Goal: Information Seeking & Learning: Learn about a topic

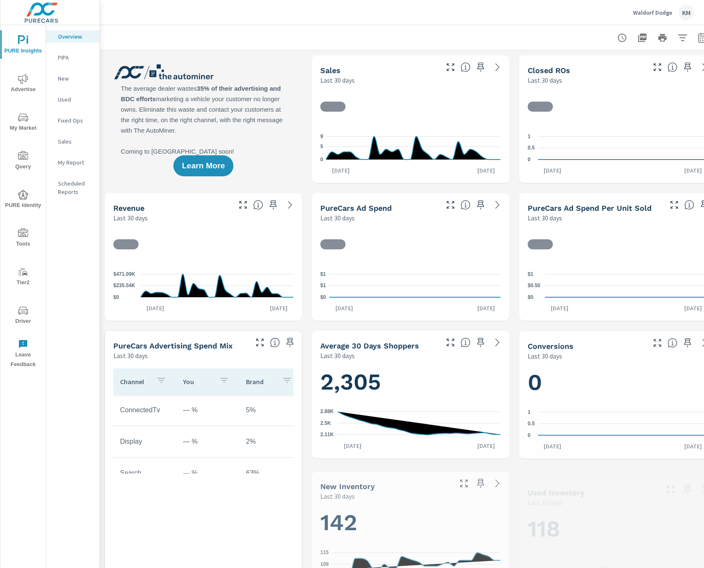
click at [434, 37] on div at bounding box center [410, 37] width 601 height 25
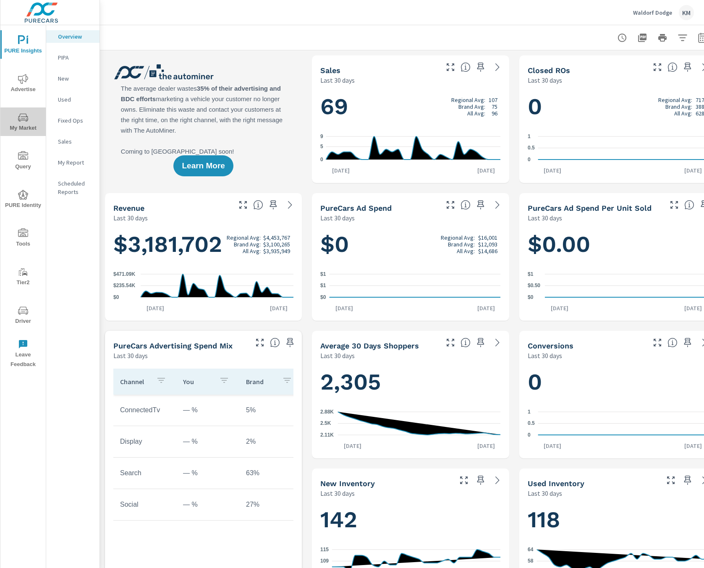
click at [19, 118] on icon "nav menu" at bounding box center [19, 118] width 1 height 1
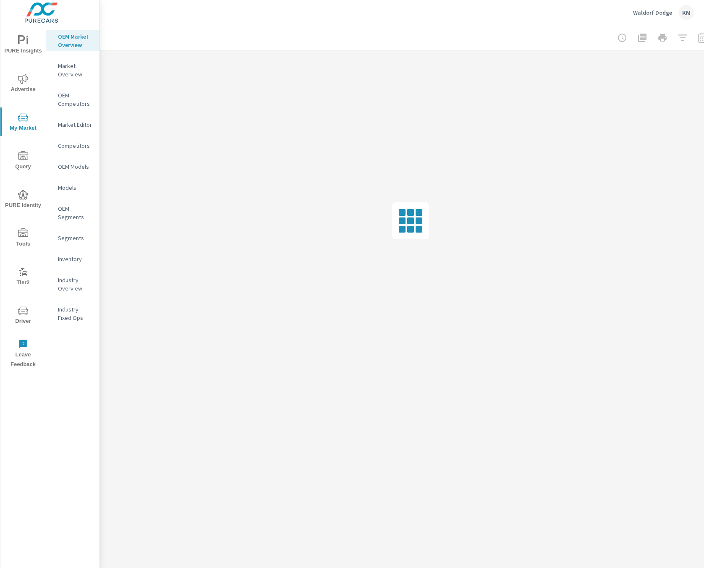
click at [377, 29] on div at bounding box center [410, 37] width 601 height 25
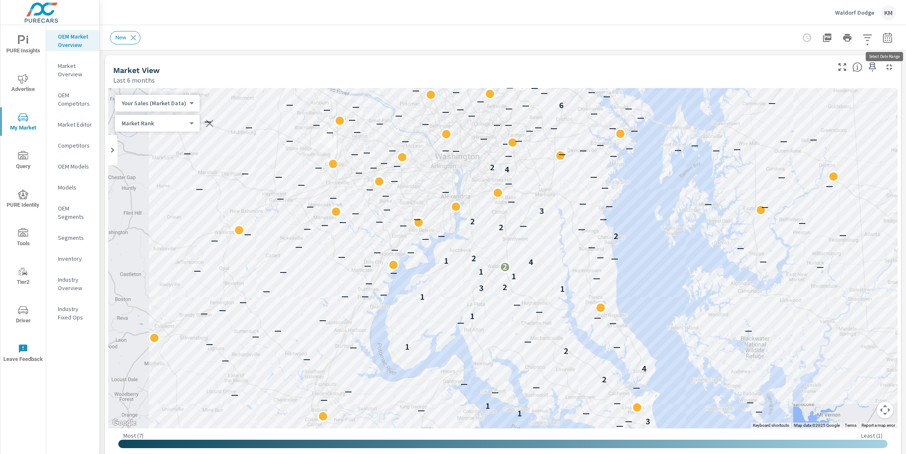
click at [703, 40] on icon "button" at bounding box center [888, 38] width 10 height 10
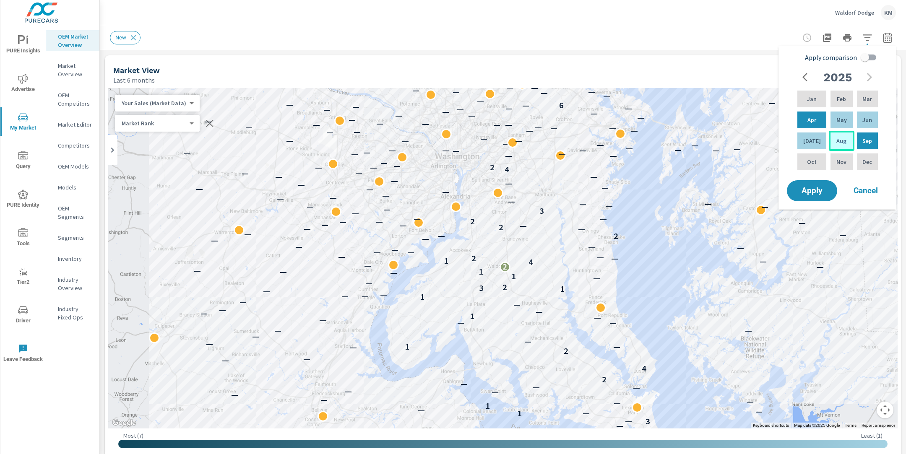
click at [703, 140] on div "Aug" at bounding box center [841, 141] width 25 height 20
click at [703, 102] on div "Mar" at bounding box center [868, 99] width 24 height 20
click at [703, 55] on input "Apply comparison" at bounding box center [865, 58] width 48 height 16
checkbox input "true"
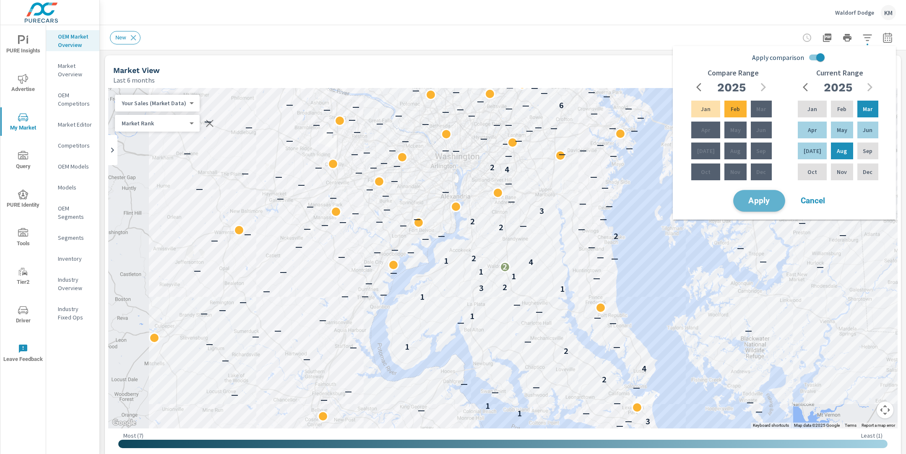
click at [703, 197] on span "Apply" at bounding box center [759, 201] width 34 height 8
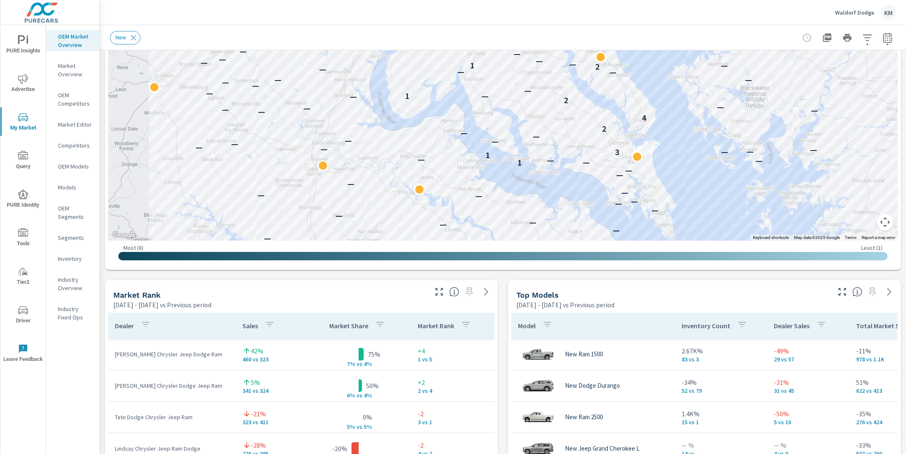
scroll to position [324, 0]
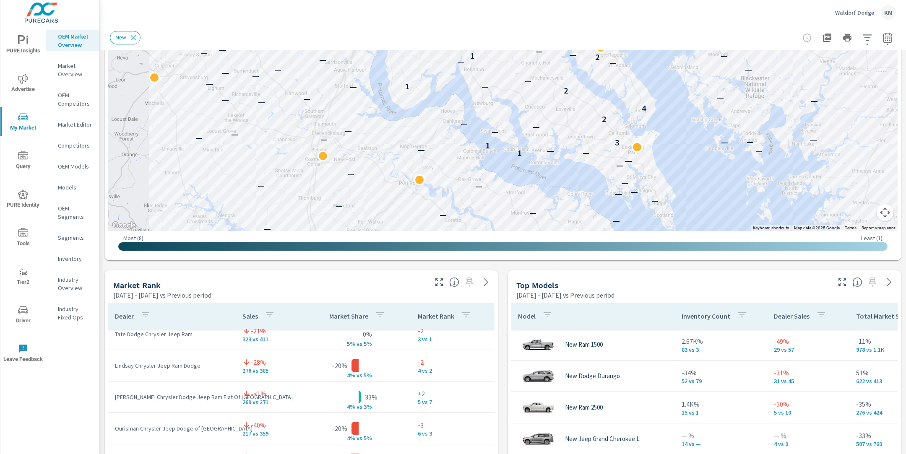
scroll to position [68, 0]
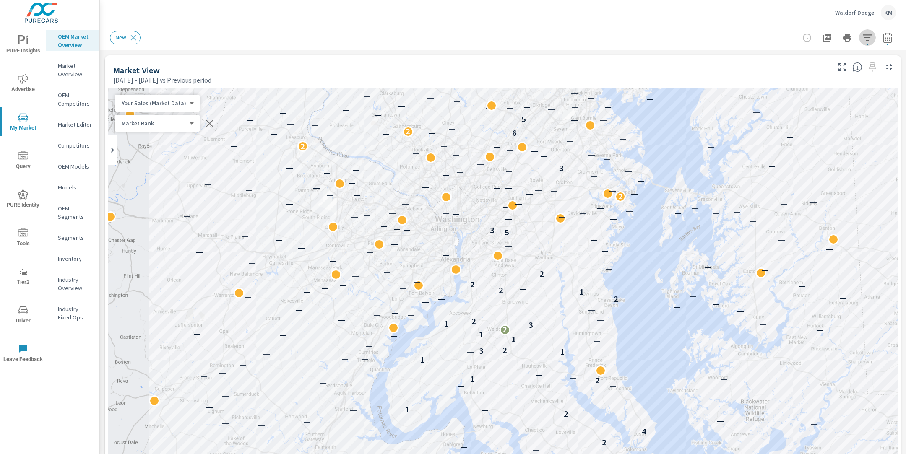
click at [703, 38] on icon "button" at bounding box center [868, 38] width 10 height 10
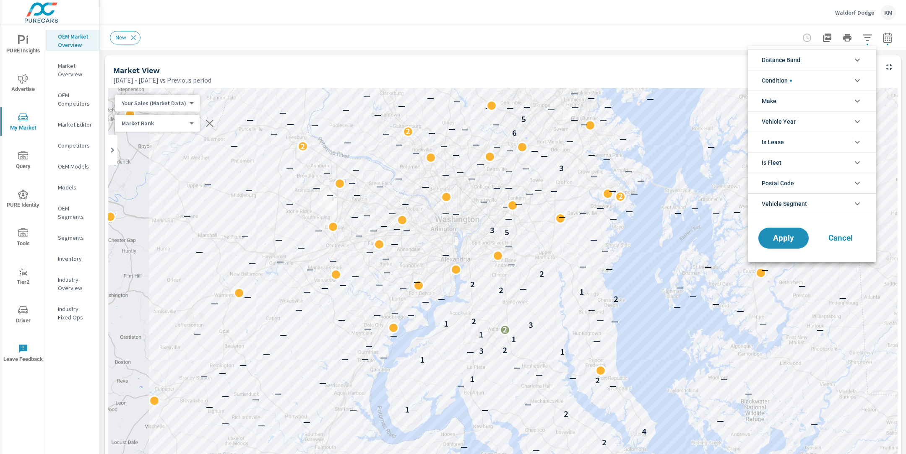
click at [703, 76] on li "Condition" at bounding box center [813, 80] width 128 height 21
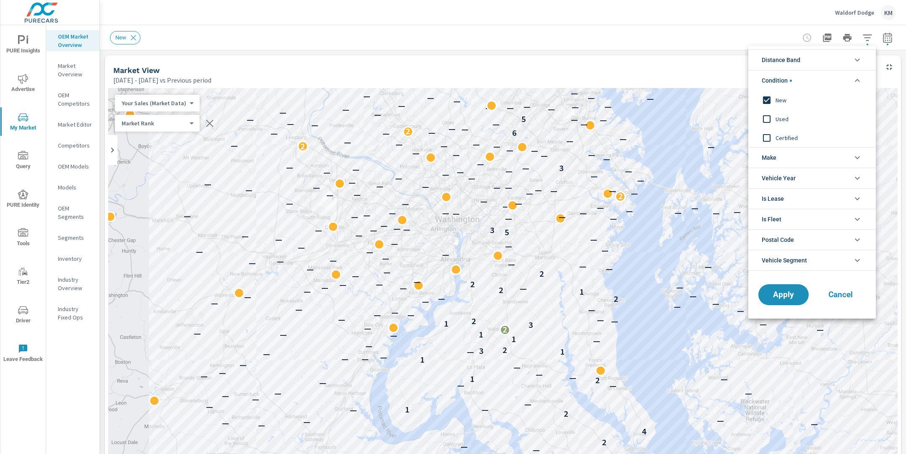
click at [703, 76] on li "Condition" at bounding box center [813, 80] width 128 height 21
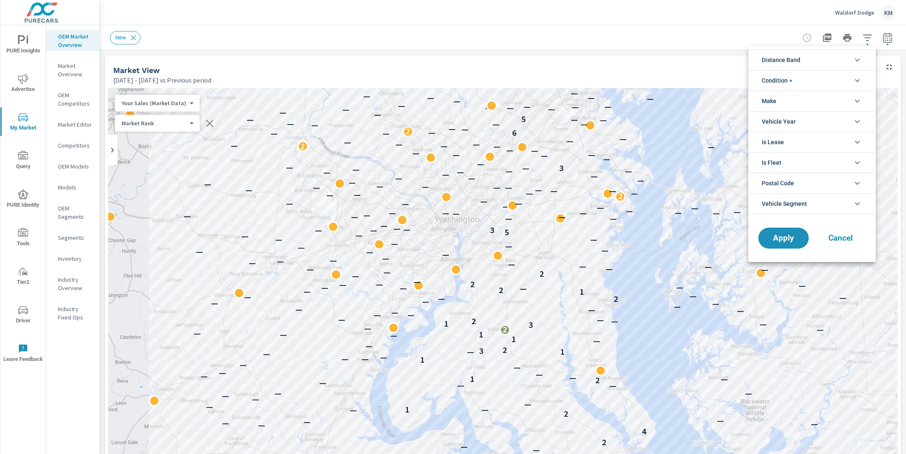
click at [703, 104] on li "Make" at bounding box center [813, 101] width 128 height 21
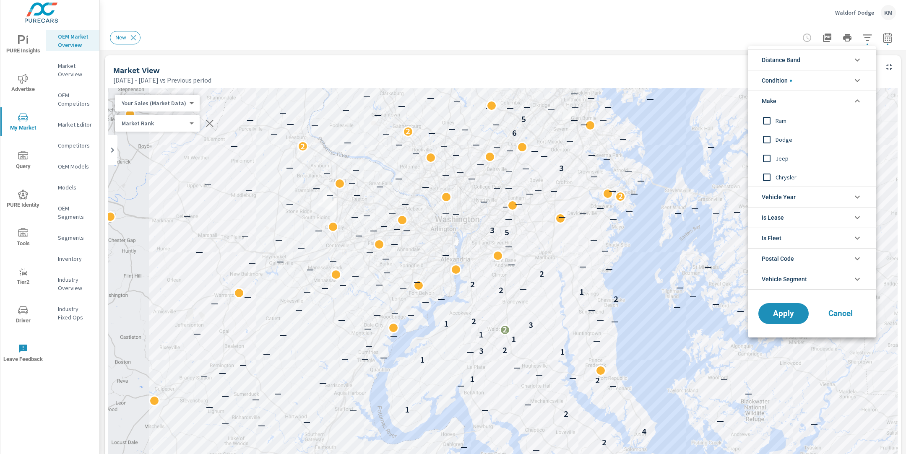
click at [703, 104] on li "Make" at bounding box center [813, 101] width 128 height 21
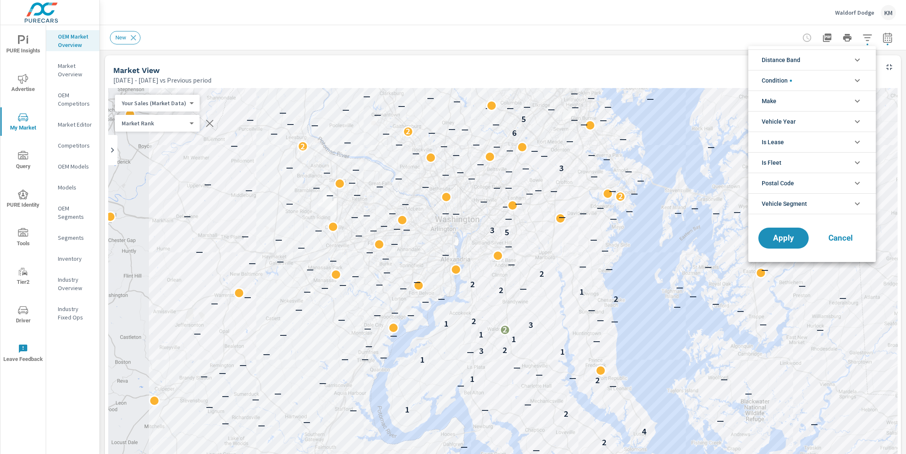
click at [703, 37] on div at bounding box center [453, 227] width 906 height 454
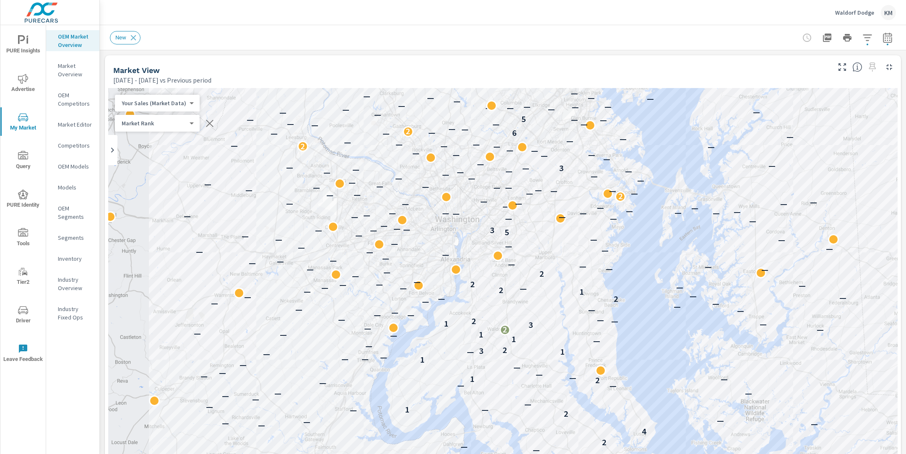
click at [703, 37] on icon "button" at bounding box center [867, 37] width 9 height 6
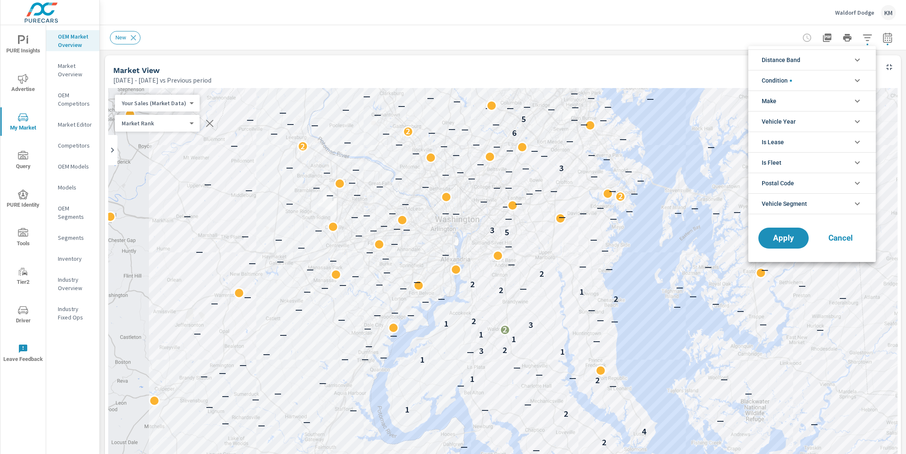
click at [703, 64] on li "Distance Band" at bounding box center [813, 60] width 128 height 21
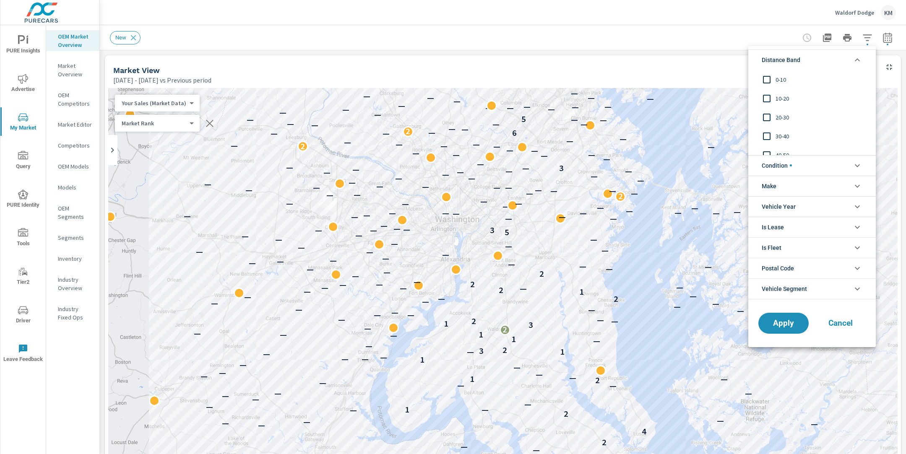
click at [703, 81] on span "0-10" at bounding box center [822, 80] width 92 height 10
click at [703, 105] on div "10-20" at bounding box center [812, 98] width 126 height 19
click at [703, 115] on input "filter options" at bounding box center [767, 118] width 18 height 18
click at [703, 321] on span "Apply" at bounding box center [784, 323] width 34 height 8
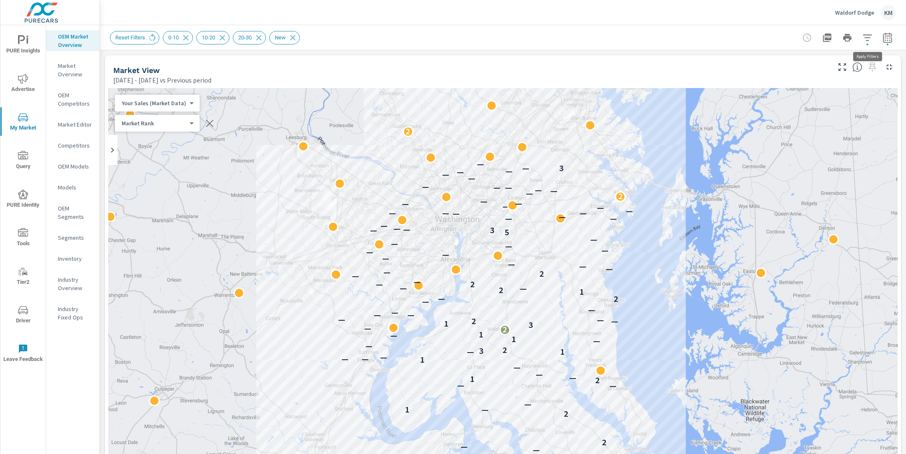
click at [703, 40] on icon "button" at bounding box center [868, 38] width 10 height 10
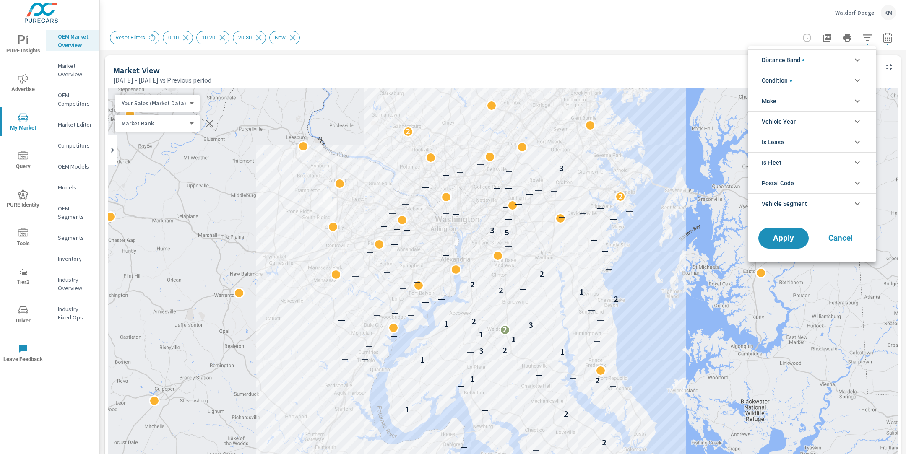
click at [703, 60] on li "Distance Band" at bounding box center [813, 60] width 128 height 21
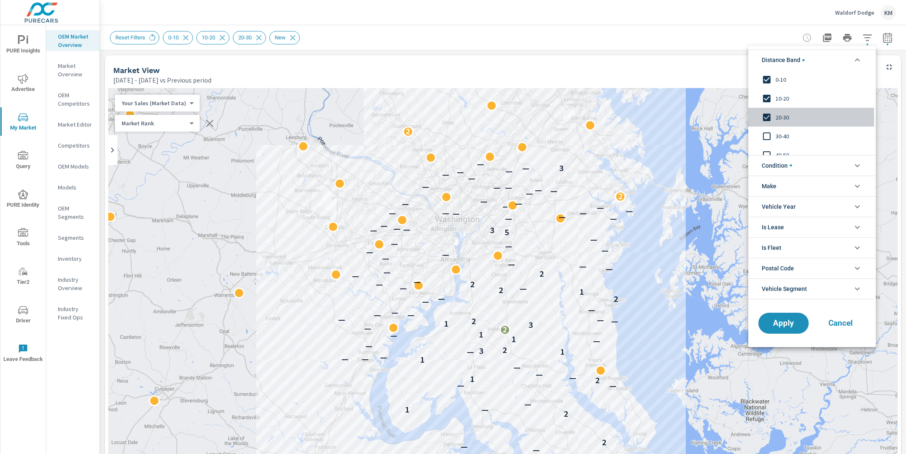
click at [703, 116] on input "filter options" at bounding box center [767, 118] width 18 height 18
click at [703, 326] on span "Apply" at bounding box center [784, 323] width 34 height 8
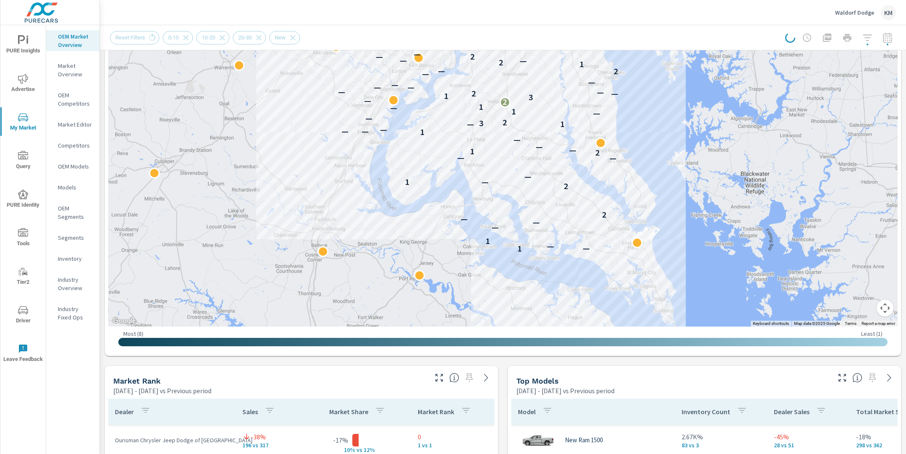
scroll to position [302, 0]
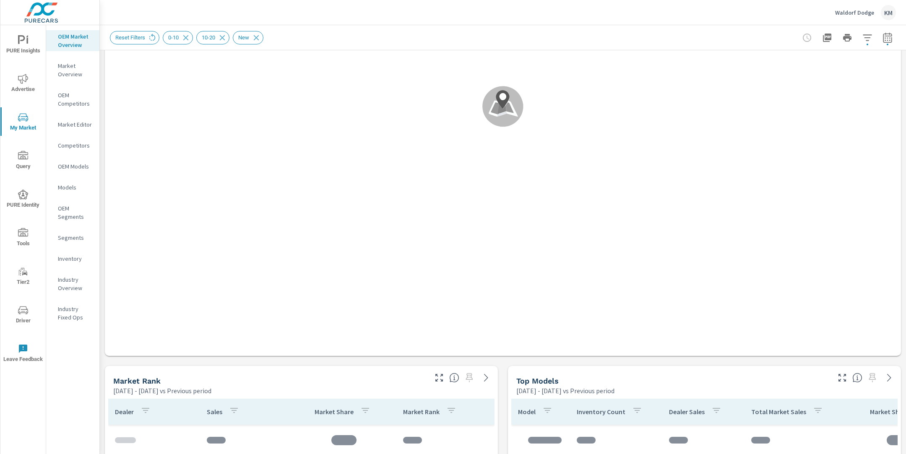
scroll to position [325, 0]
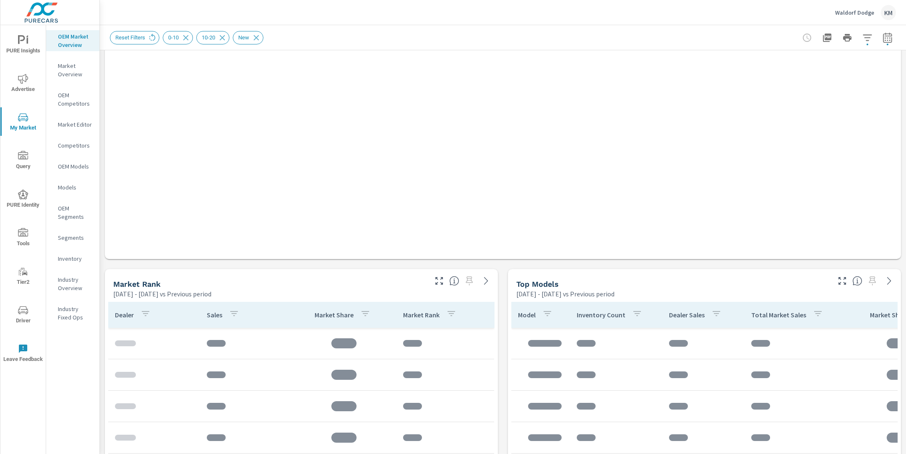
click at [504, 347] on div "Market View [DATE] - [DATE] vs Previous period .map-bw_svg__st2{fill:#fdfefe}.m…" at bounding box center [503, 444] width 806 height 1437
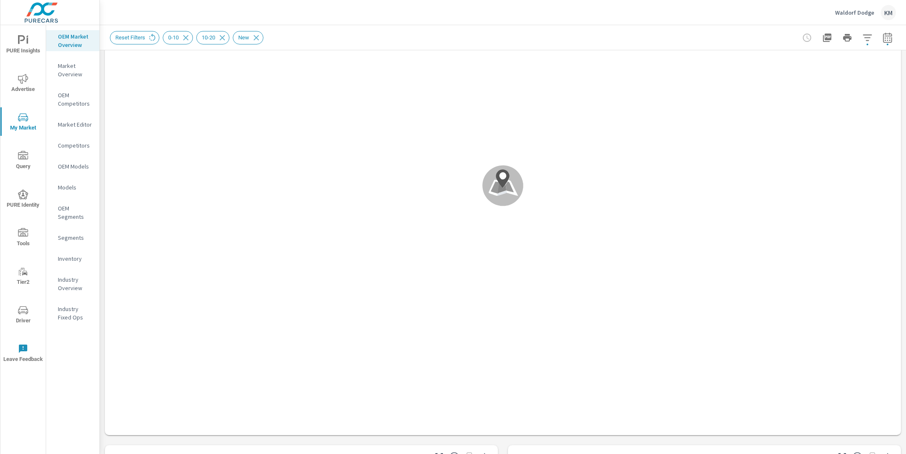
scroll to position [0, 0]
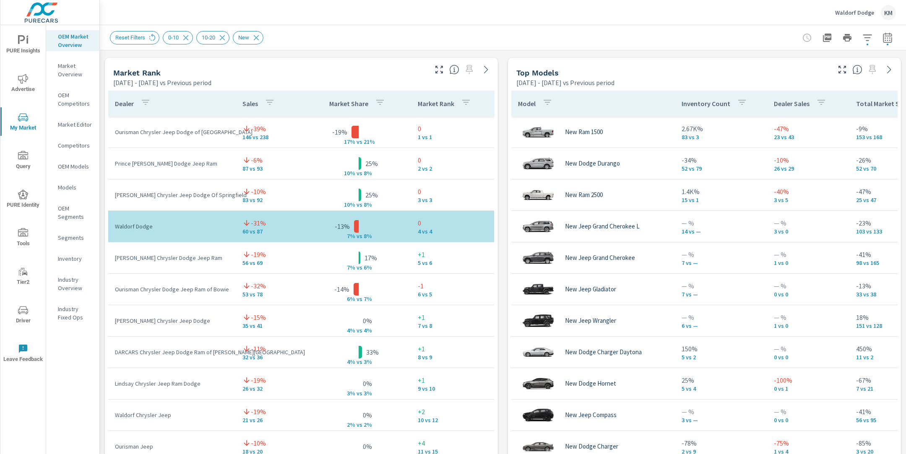
scroll to position [535, 0]
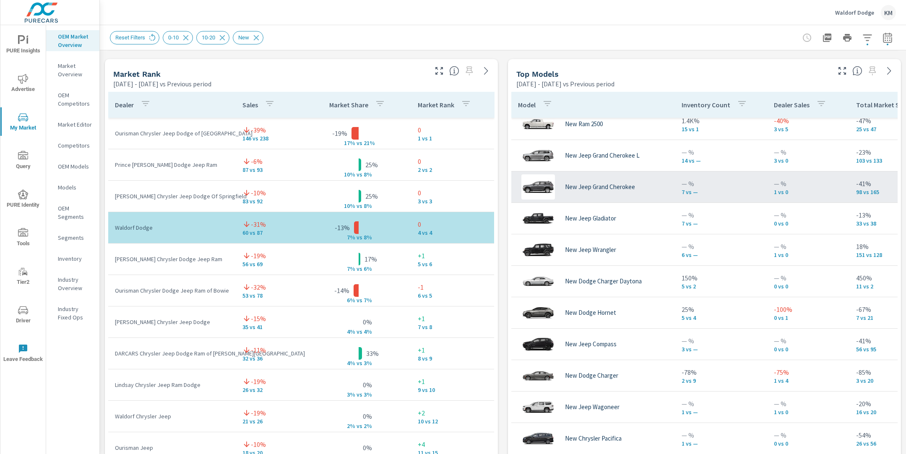
scroll to position [74, 0]
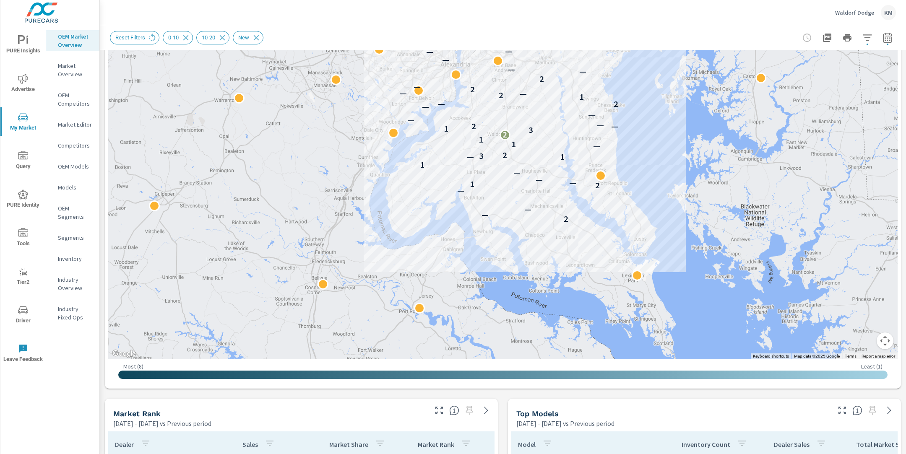
scroll to position [180, 0]
